Goal: Task Accomplishment & Management: Use online tool/utility

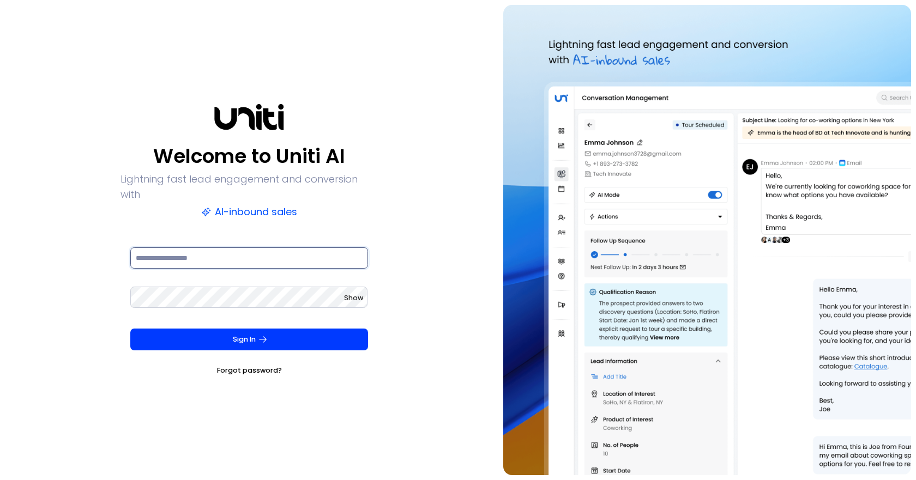
click at [231, 254] on input at bounding box center [249, 259] width 238 height 22
type input "**********"
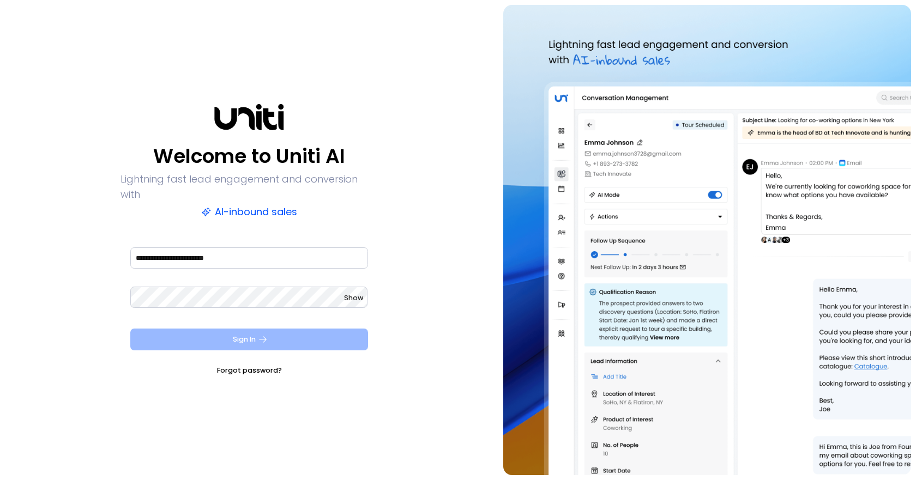
click at [247, 332] on button "Sign In" at bounding box center [249, 340] width 238 height 22
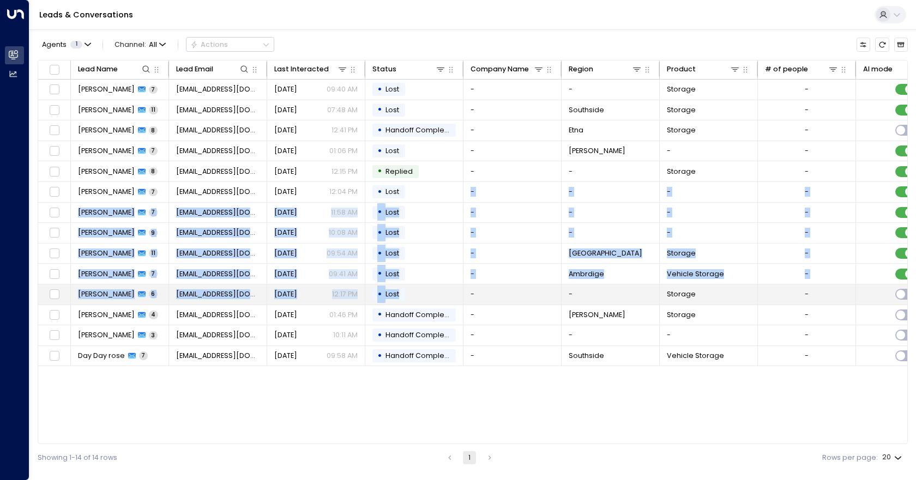
drag, startPoint x: 411, startPoint y: 195, endPoint x: 417, endPoint y: 288, distance: 93.5
click at [417, 288] on tbody "[PERSON_NAME] 7 [EMAIL_ADDRESS][DOMAIN_NAME] [DATE] 09:40 AM • Lost - - Storage…" at bounding box center [643, 223] width 1211 height 287
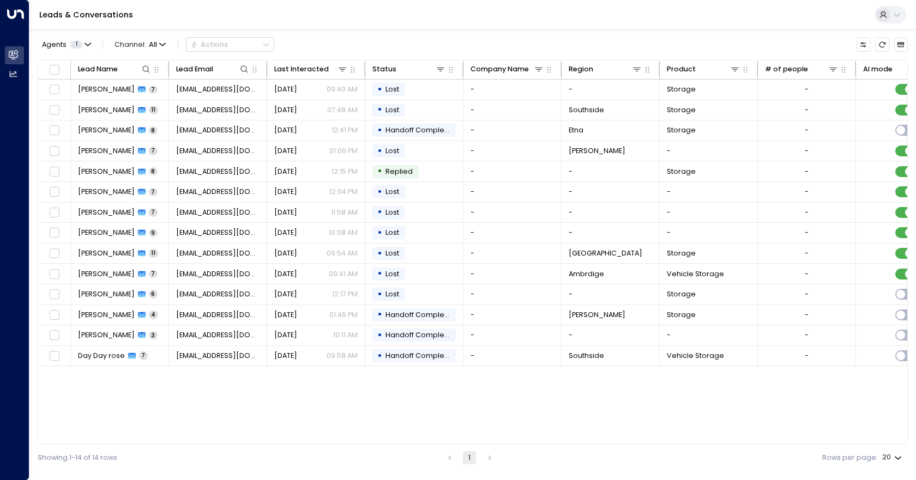
click at [351, 419] on div "Lead Name Lead Email Last Interacted Status Company Name Region Product # of pe…" at bounding box center [473, 252] width 870 height 385
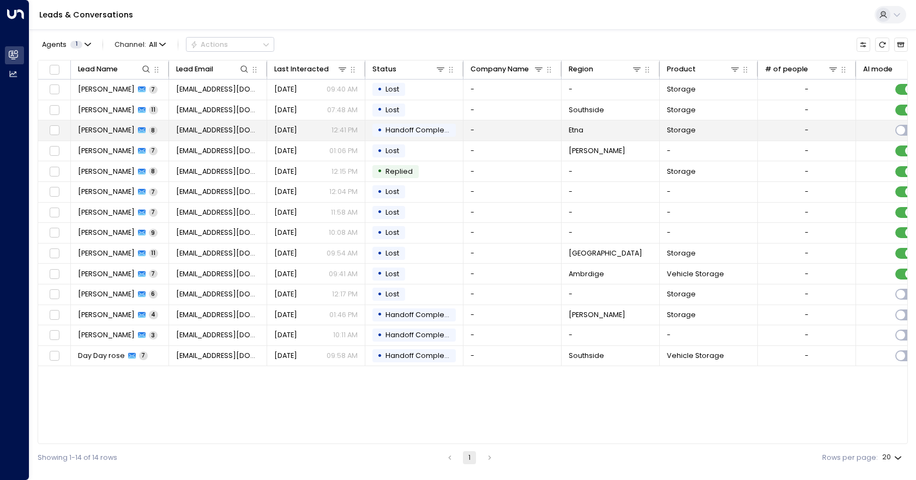
click at [424, 133] on span "Handoff Completed" at bounding box center [421, 129] width 71 height 9
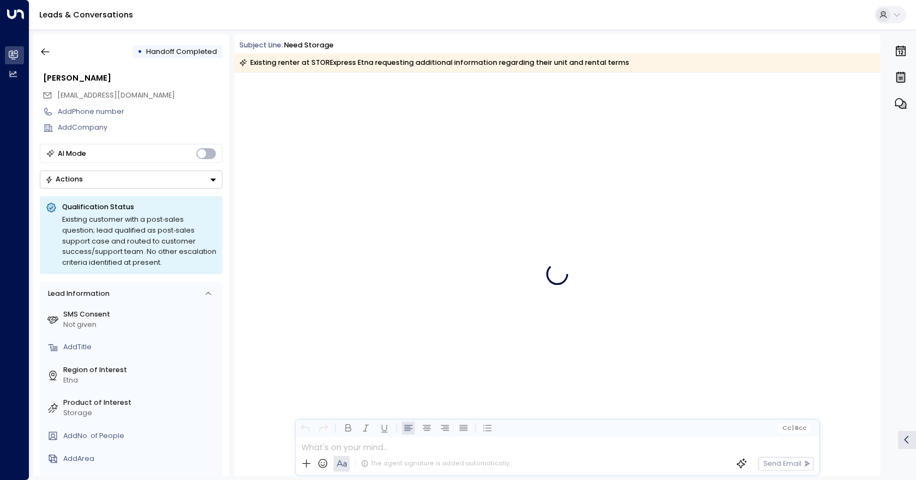
scroll to position [2252, 0]
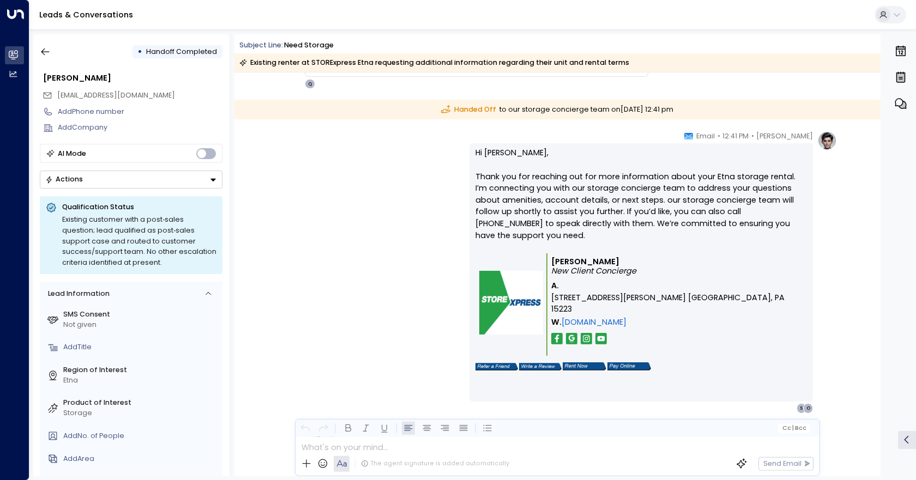
click at [199, 181] on button "Actions" at bounding box center [131, 180] width 183 height 18
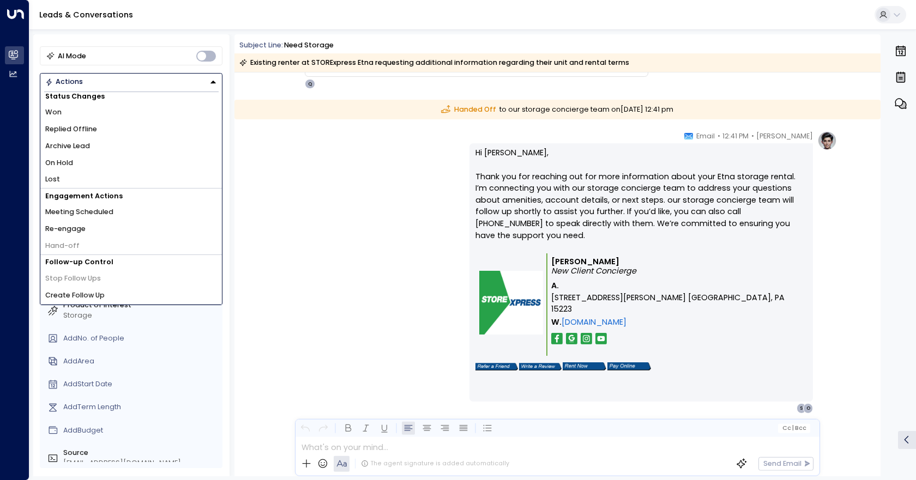
scroll to position [0, 0]
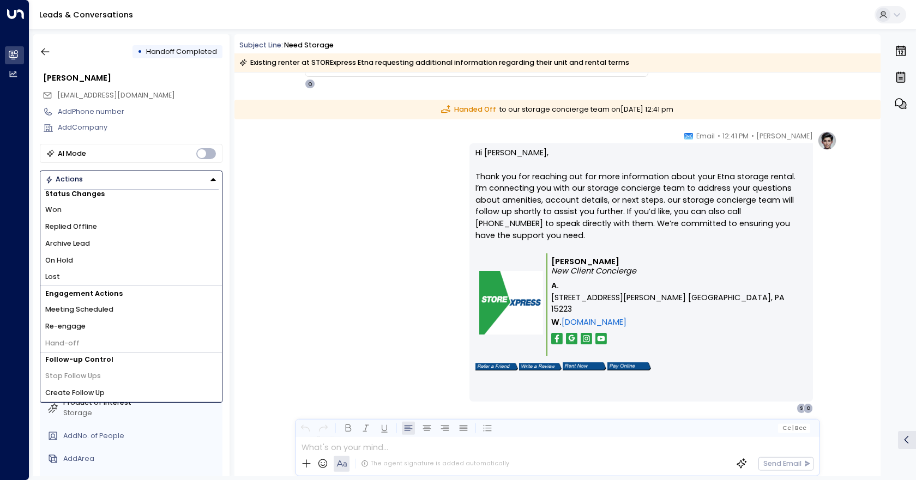
click at [153, 155] on div "AI Mode" at bounding box center [131, 153] width 183 height 19
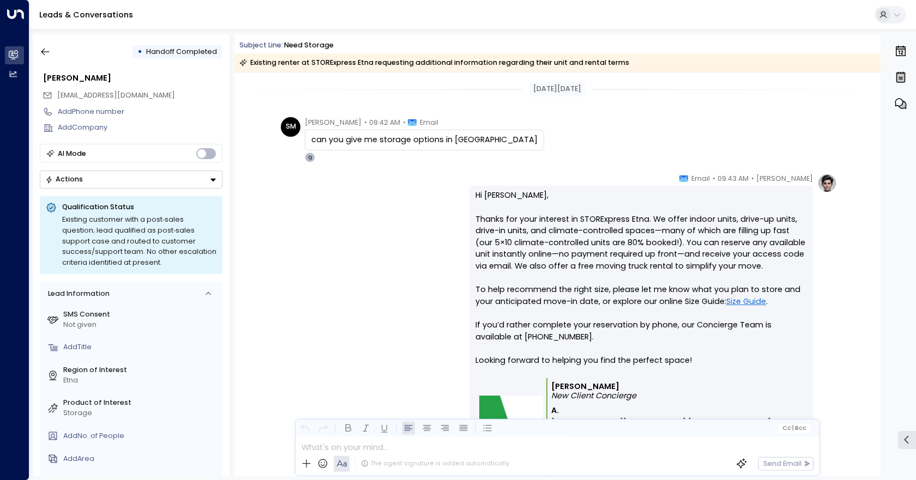
click at [899, 103] on icon "button" at bounding box center [900, 103] width 13 height 13
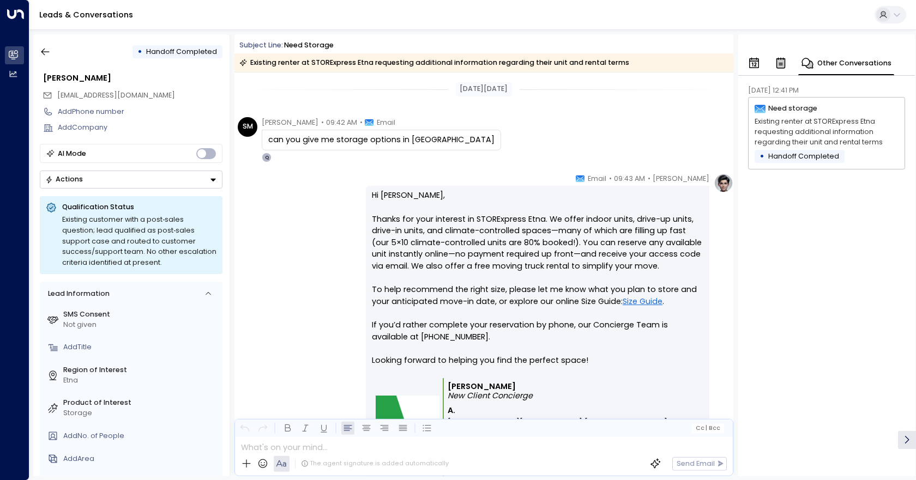
click at [905, 436] on icon at bounding box center [906, 440] width 11 height 11
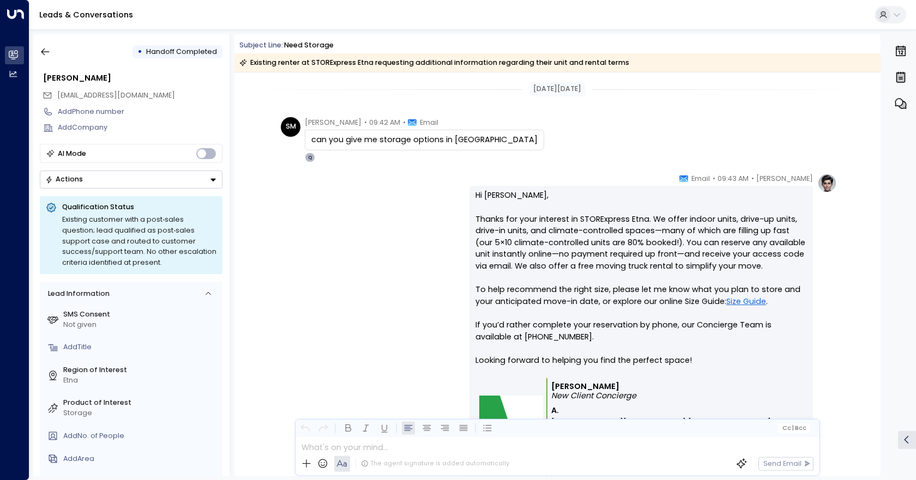
click at [899, 54] on icon "button" at bounding box center [900, 51] width 13 height 13
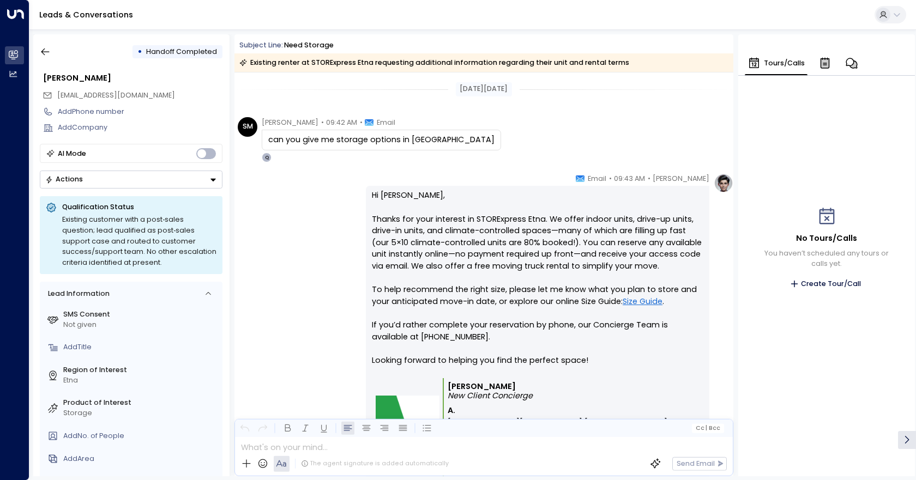
click at [903, 443] on icon at bounding box center [906, 440] width 11 height 11
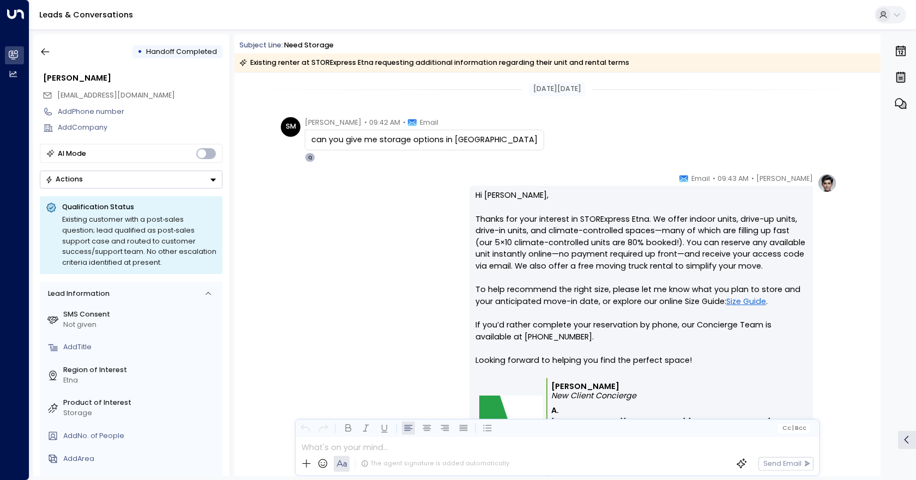
click at [901, 99] on icon "button" at bounding box center [900, 103] width 11 height 10
